Goal: Navigation & Orientation: Go to known website

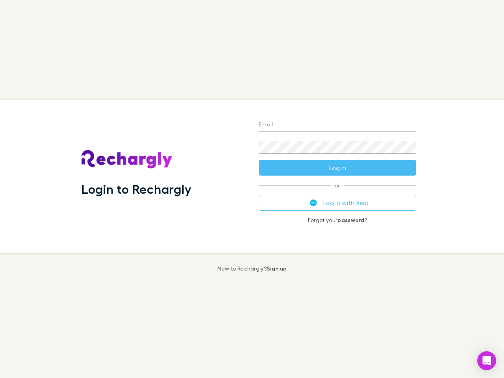
click at [252, 189] on div "Login to Rechargly" at bounding box center [163, 176] width 177 height 153
click at [337, 125] on input "Email" at bounding box center [338, 125] width 158 height 13
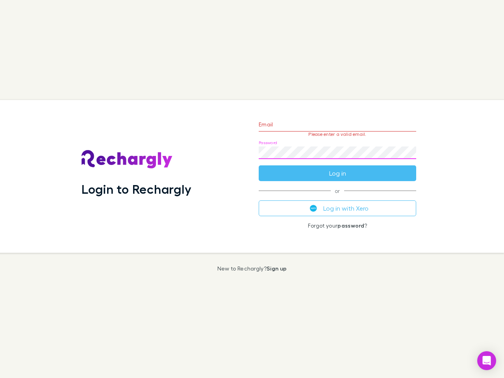
click at [337, 168] on form "Email Please enter a valid email. Password Log in" at bounding box center [338, 147] width 158 height 69
click at [337, 203] on div "Email Please enter a valid email. Password Log in or Log in with Xero Forgot yo…" at bounding box center [337, 176] width 170 height 153
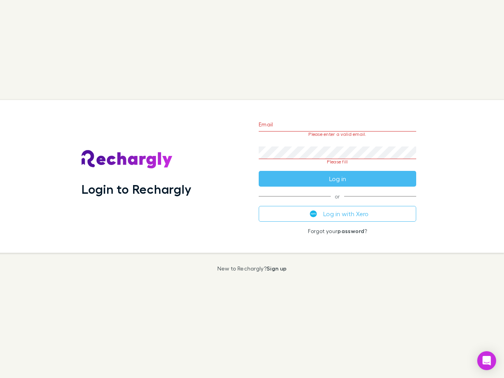
click at [487, 361] on icon "Open Intercom Messenger" at bounding box center [487, 360] width 8 height 9
